Goal: Find contact information: Find contact information

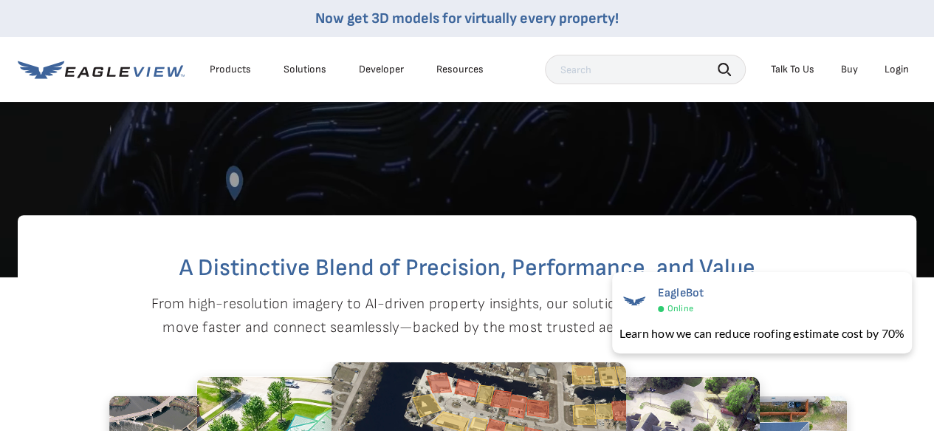
scroll to position [148, 0]
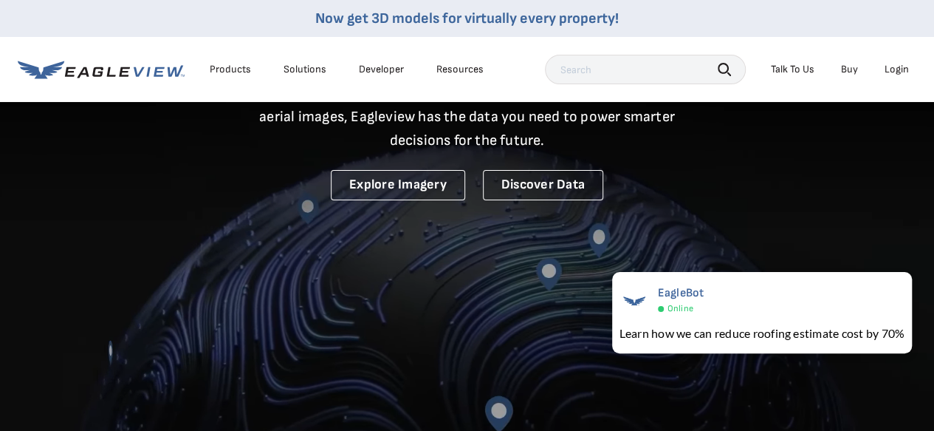
click at [784, 63] on div "Talk To Us" at bounding box center [793, 69] width 44 height 13
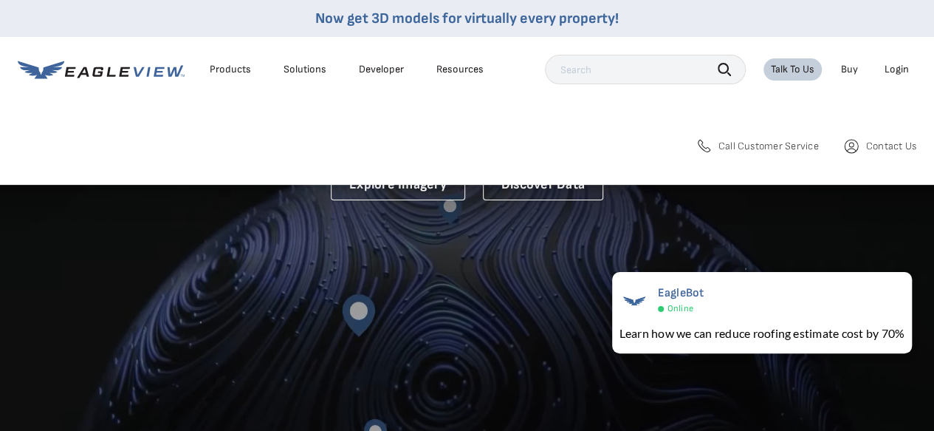
click at [758, 140] on span "Call Customer Service" at bounding box center [769, 146] width 100 height 13
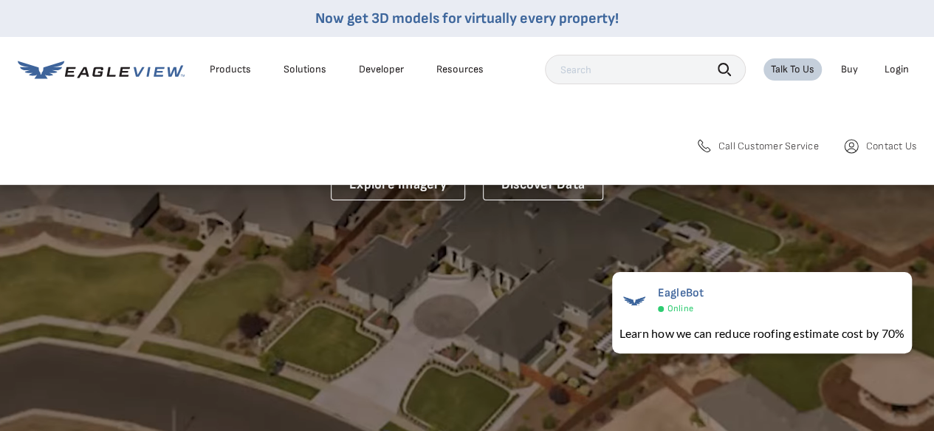
click at [893, 145] on span "Contact Us" at bounding box center [891, 146] width 50 height 13
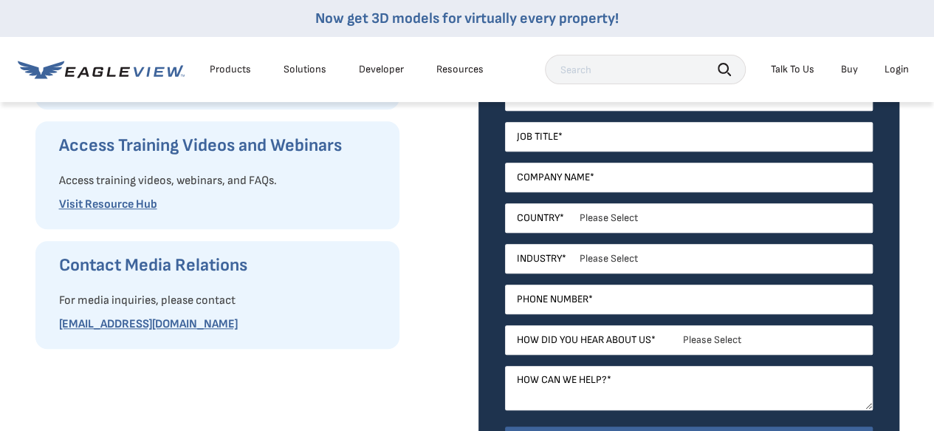
scroll to position [295, 0]
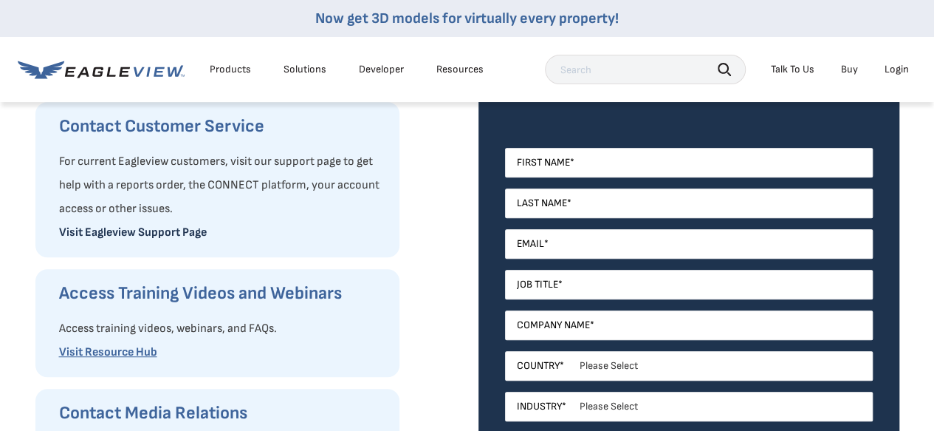
click at [161, 237] on link "Visit Eagleview Support Page" at bounding box center [133, 232] width 148 height 14
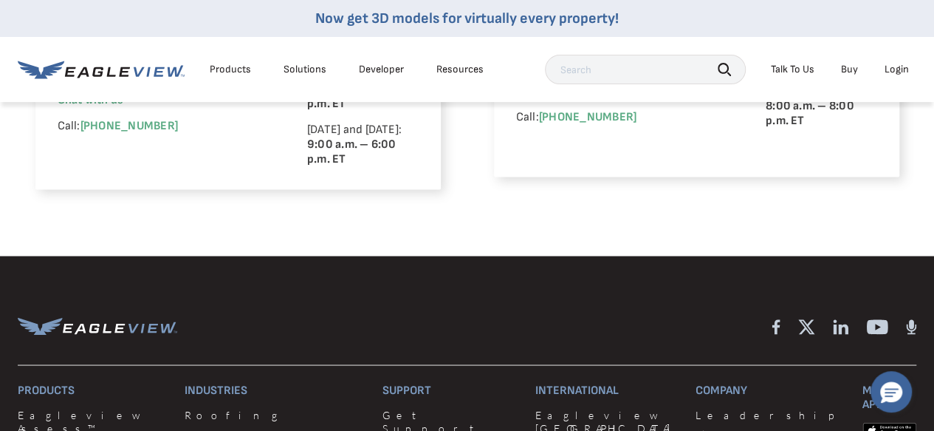
scroll to position [1329, 0]
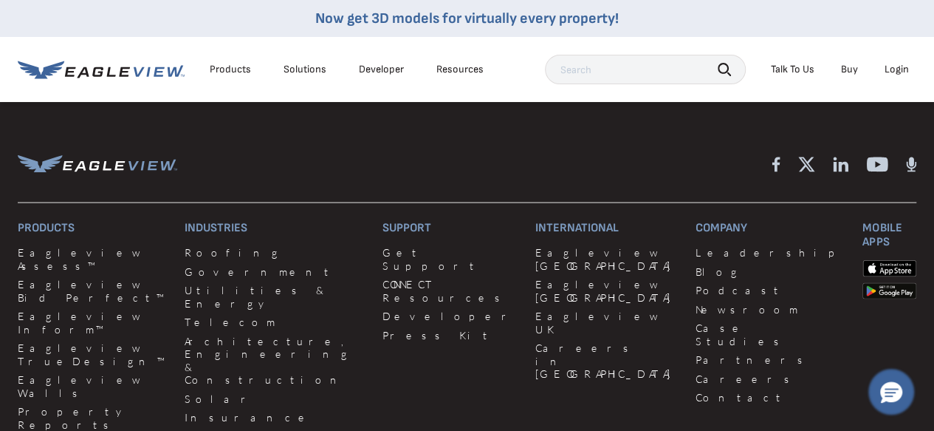
click at [891, 382] on icon "Hello, have a question? Let’s chat." at bounding box center [891, 392] width 22 height 21
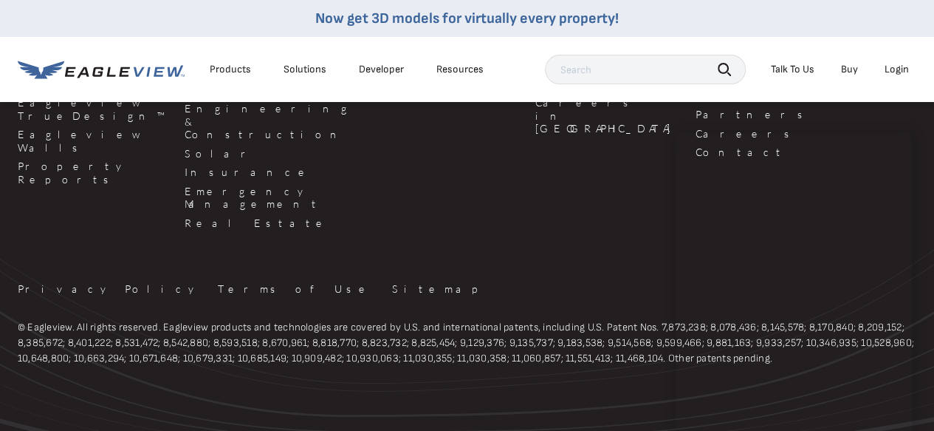
scroll to position [1586, 0]
